Goal: Task Accomplishment & Management: Use online tool/utility

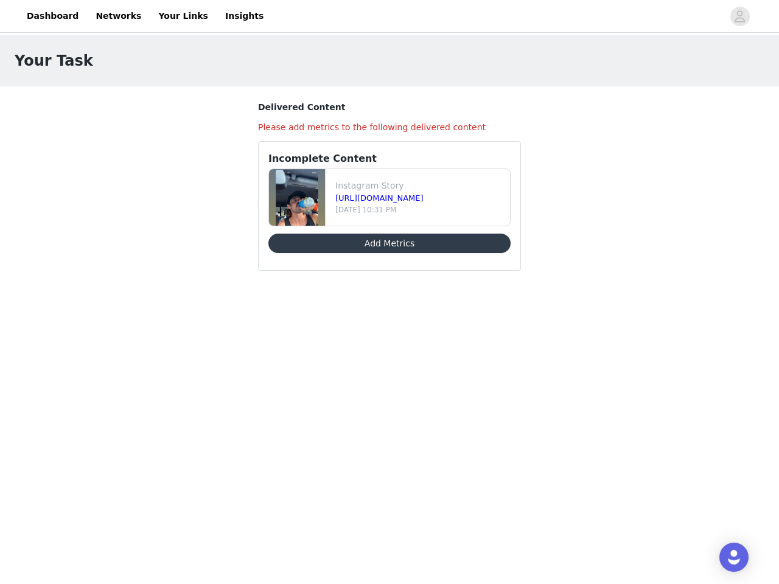
click at [389, 150] on div "Incomplete Content Instagram Story [URL][DOMAIN_NAME] [DATE] 10:31 PM Add Metri…" at bounding box center [389, 206] width 263 height 130
click at [389, 16] on div at bounding box center [497, 15] width 452 height 27
click at [740, 16] on icon "avatar" at bounding box center [740, 16] width 12 height 19
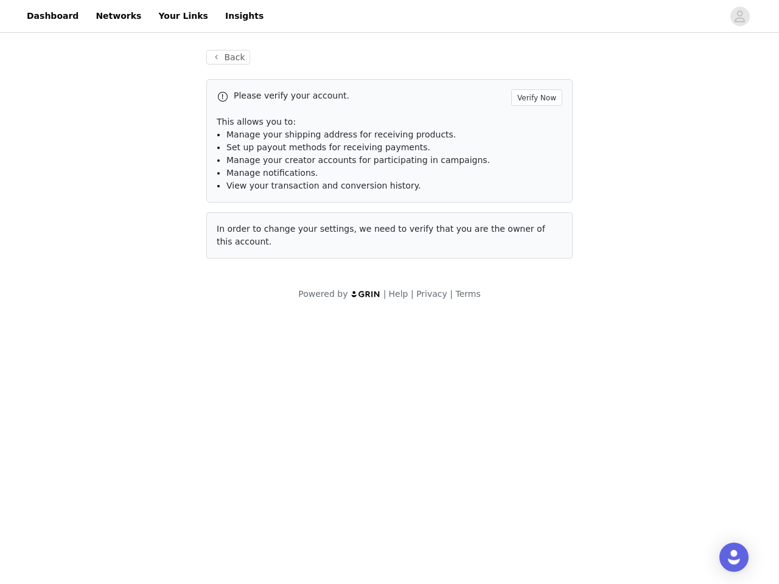
click at [389, 243] on div "In order to change your settings, we need to verify that you are the owner of t…" at bounding box center [389, 235] width 366 height 46
click at [734, 557] on img "Open Intercom Messenger" at bounding box center [733, 557] width 15 height 15
